Goal: Information Seeking & Learning: Learn about a topic

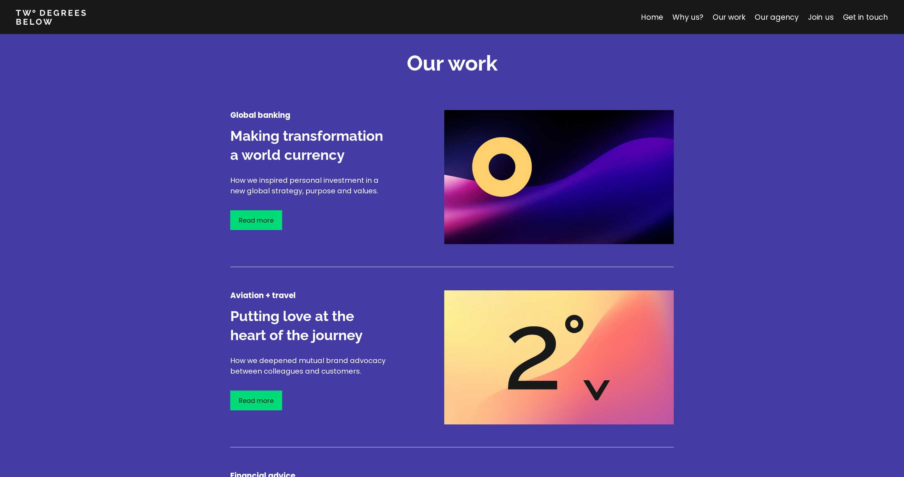
scroll to position [826, 0]
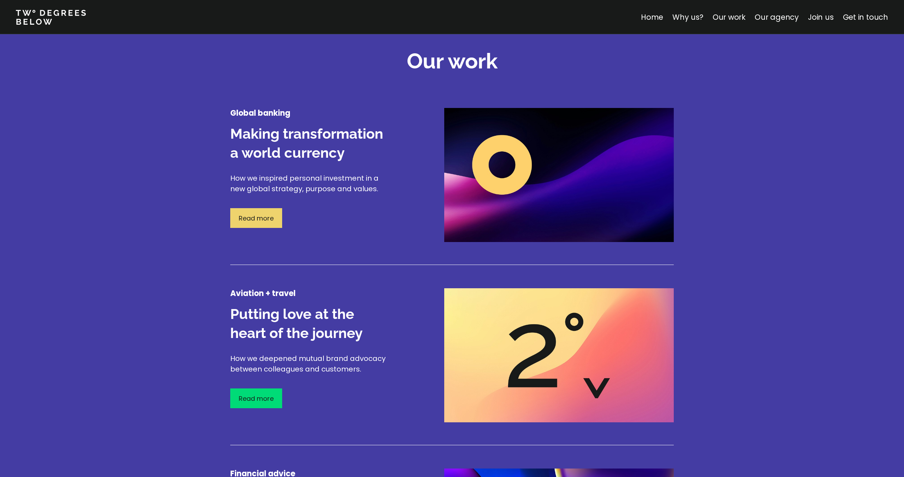
click at [259, 215] on p "Read more" at bounding box center [256, 219] width 35 height 10
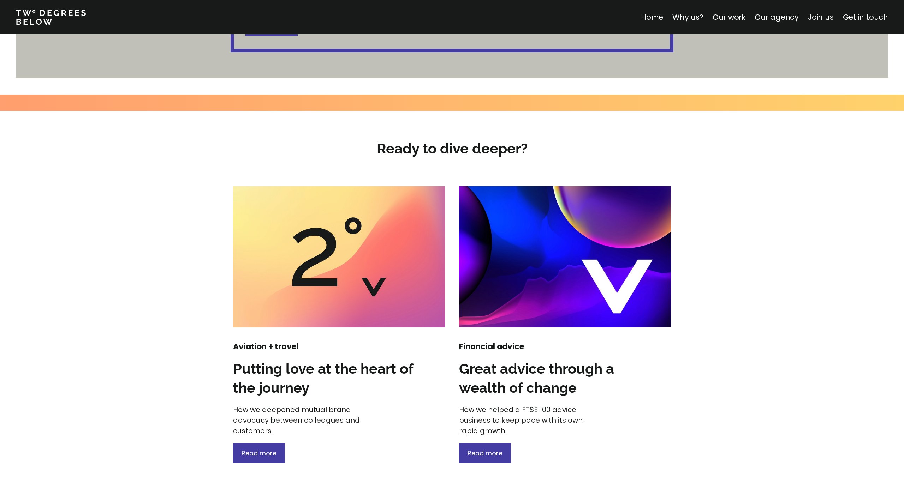
scroll to position [725, 0]
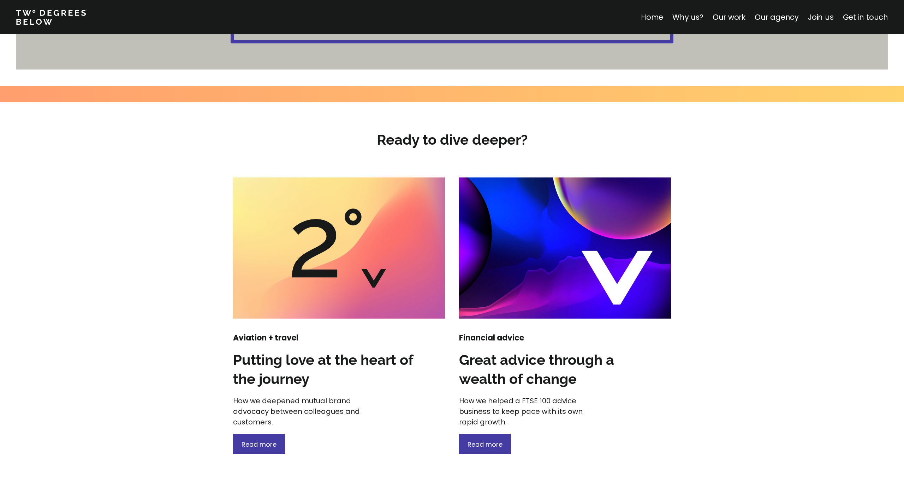
click at [318, 239] on img at bounding box center [339, 248] width 212 height 141
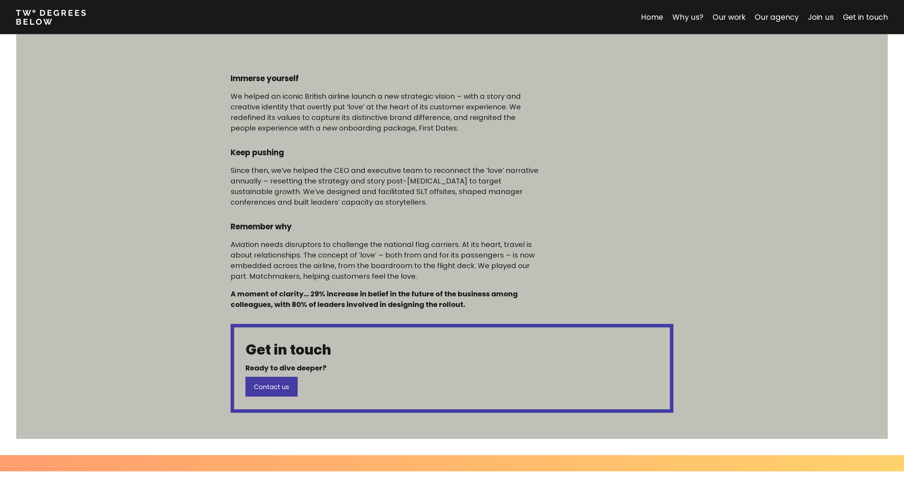
scroll to position [356, 0]
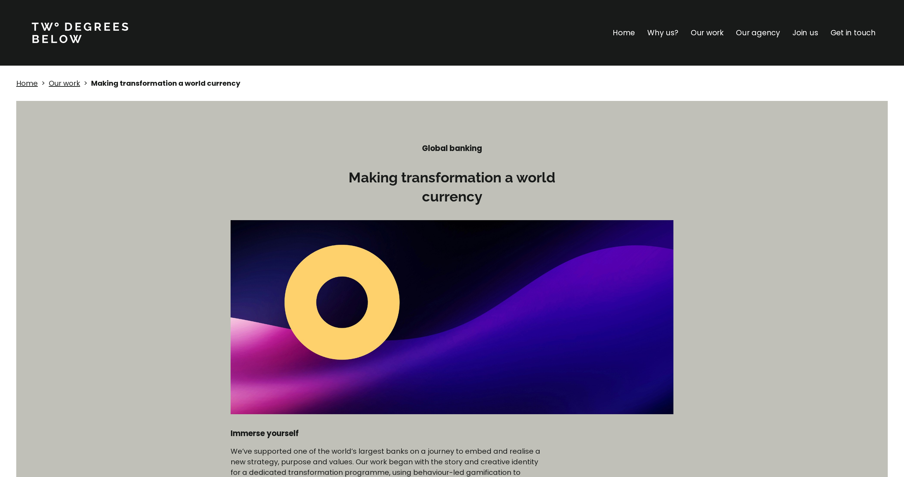
click at [545, 35] on p "Why us?" at bounding box center [662, 32] width 31 height 11
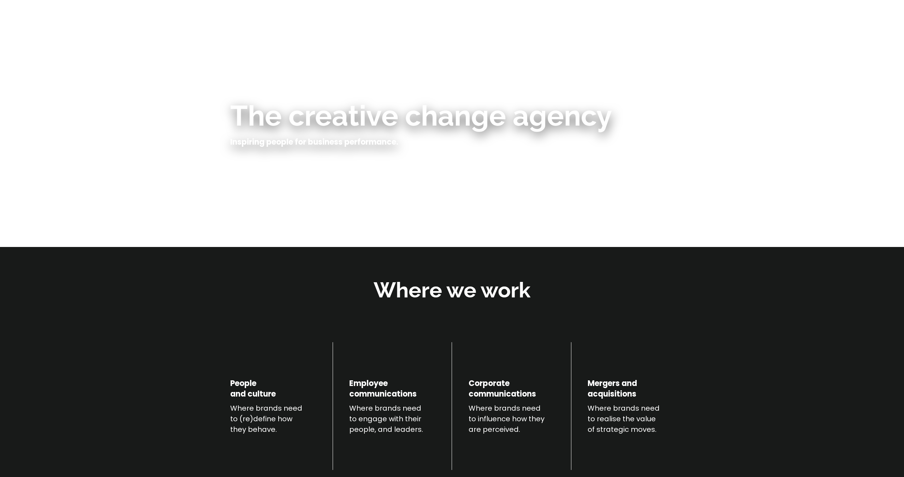
scroll to position [247, 0]
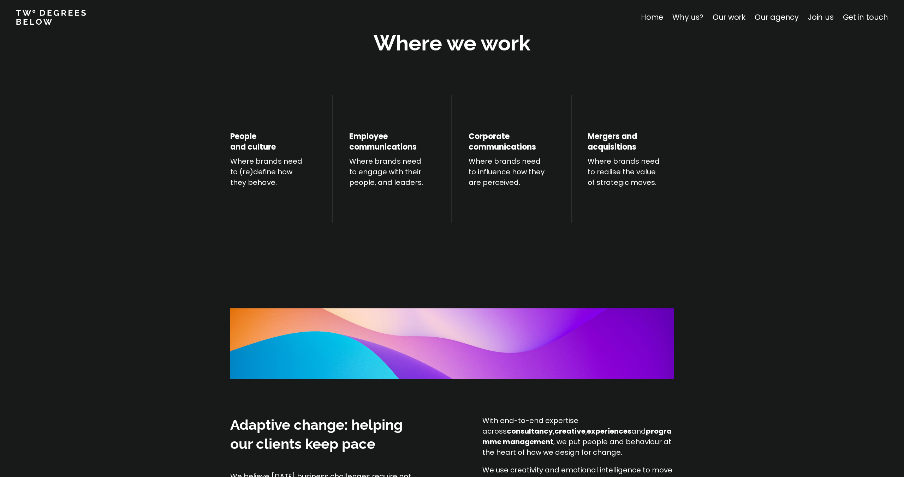
click at [545, 19] on link "Why us?" at bounding box center [687, 17] width 31 height 10
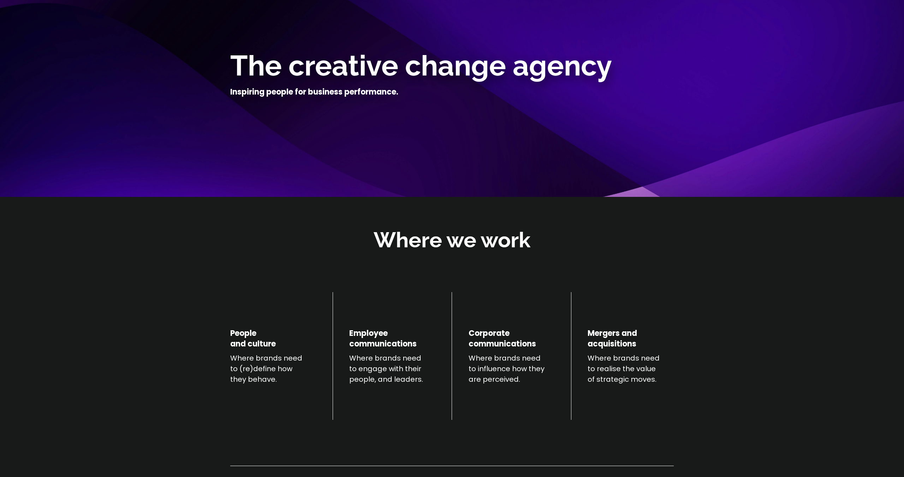
scroll to position [0, 0]
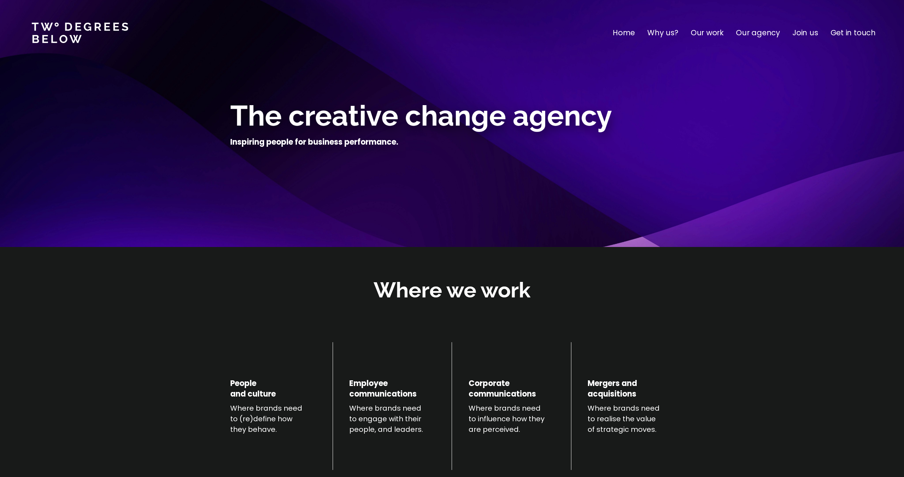
click at [545, 36] on p "Our agency" at bounding box center [758, 32] width 44 height 11
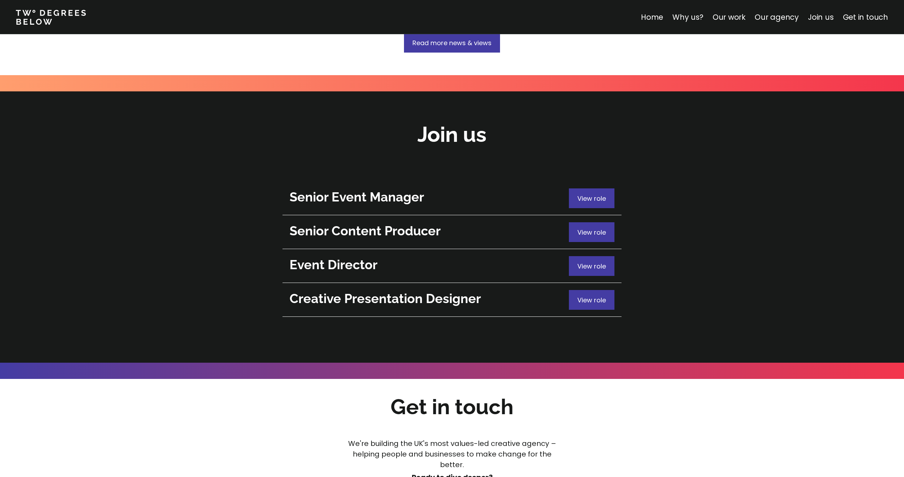
scroll to position [2481, 0]
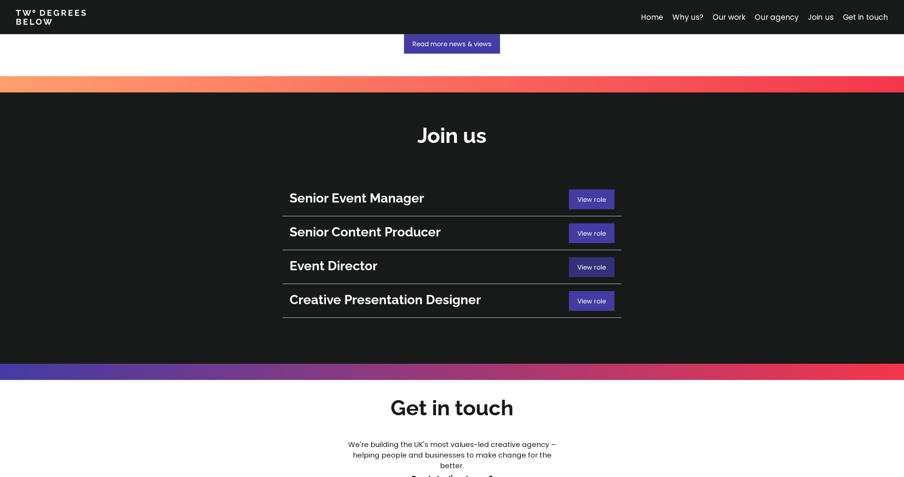
click at [545, 257] on div "View role" at bounding box center [592, 267] width 46 height 20
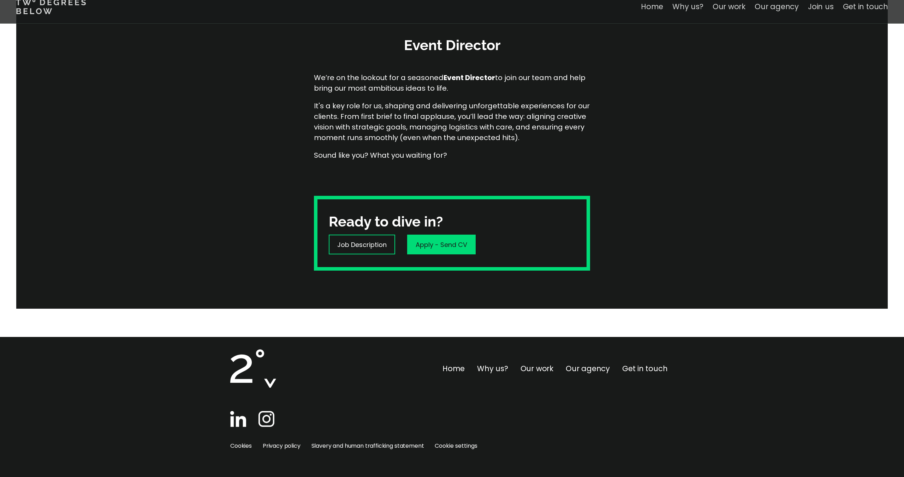
scroll to position [99, 0]
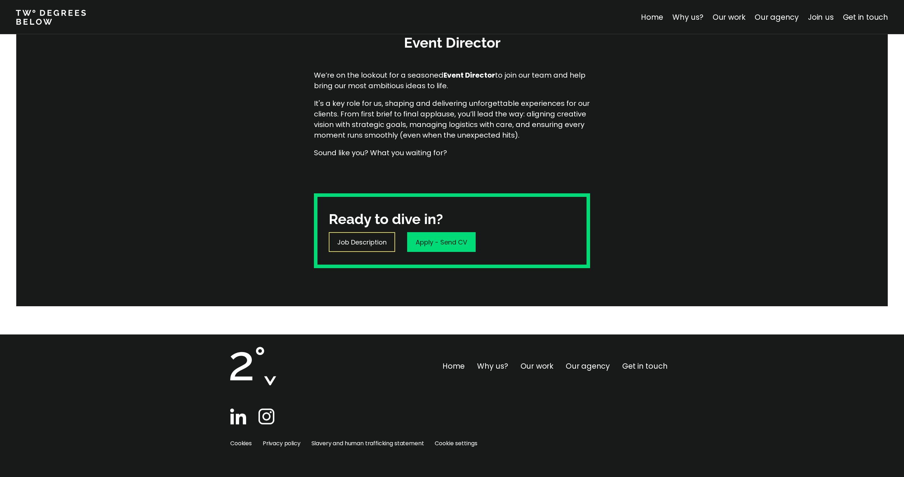
click at [371, 241] on p "Job Description" at bounding box center [361, 243] width 49 height 10
